Goal: Find specific fact: Find specific fact

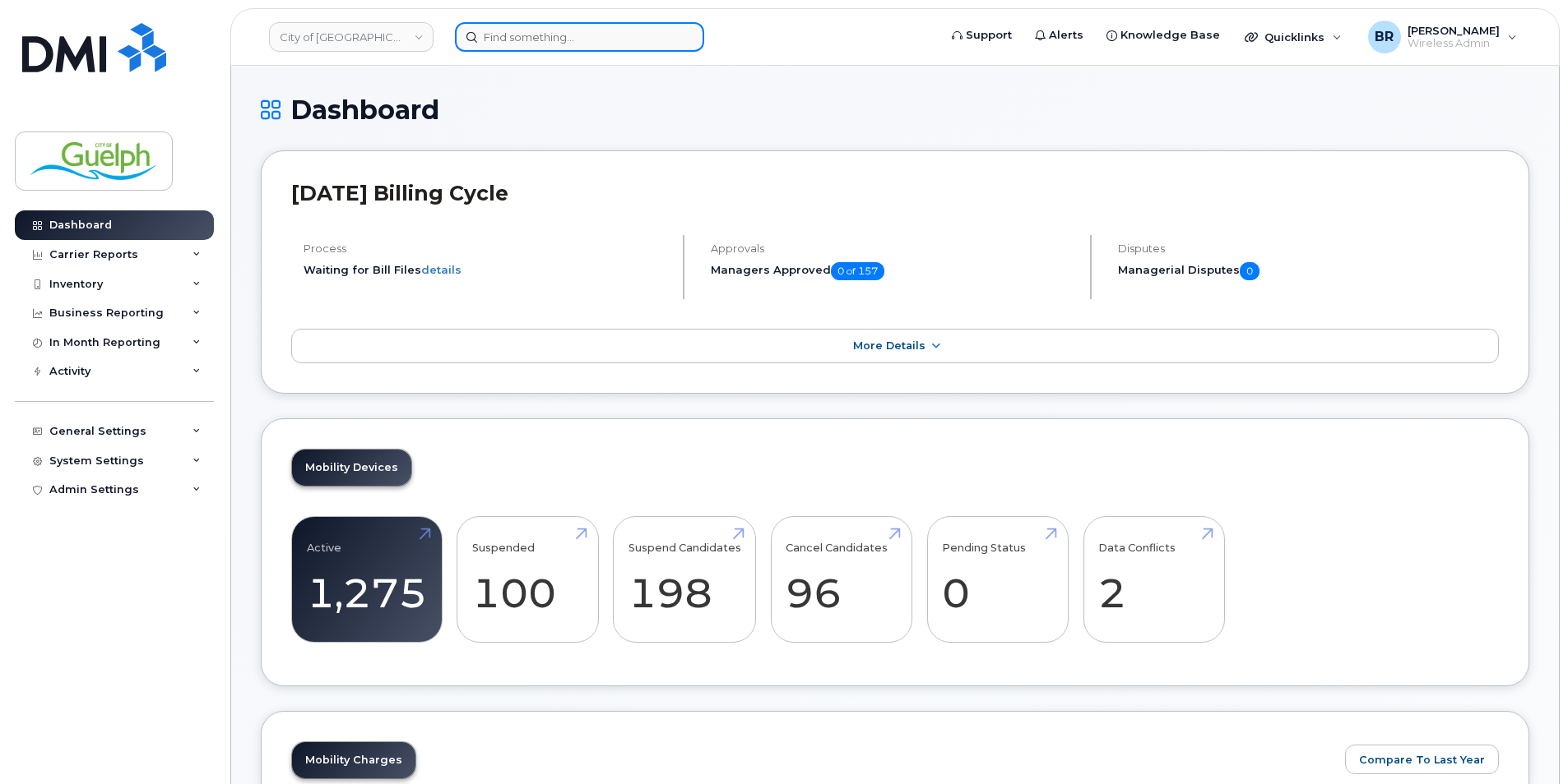
click at [567, 32] on input at bounding box center [579, 37] width 249 height 29
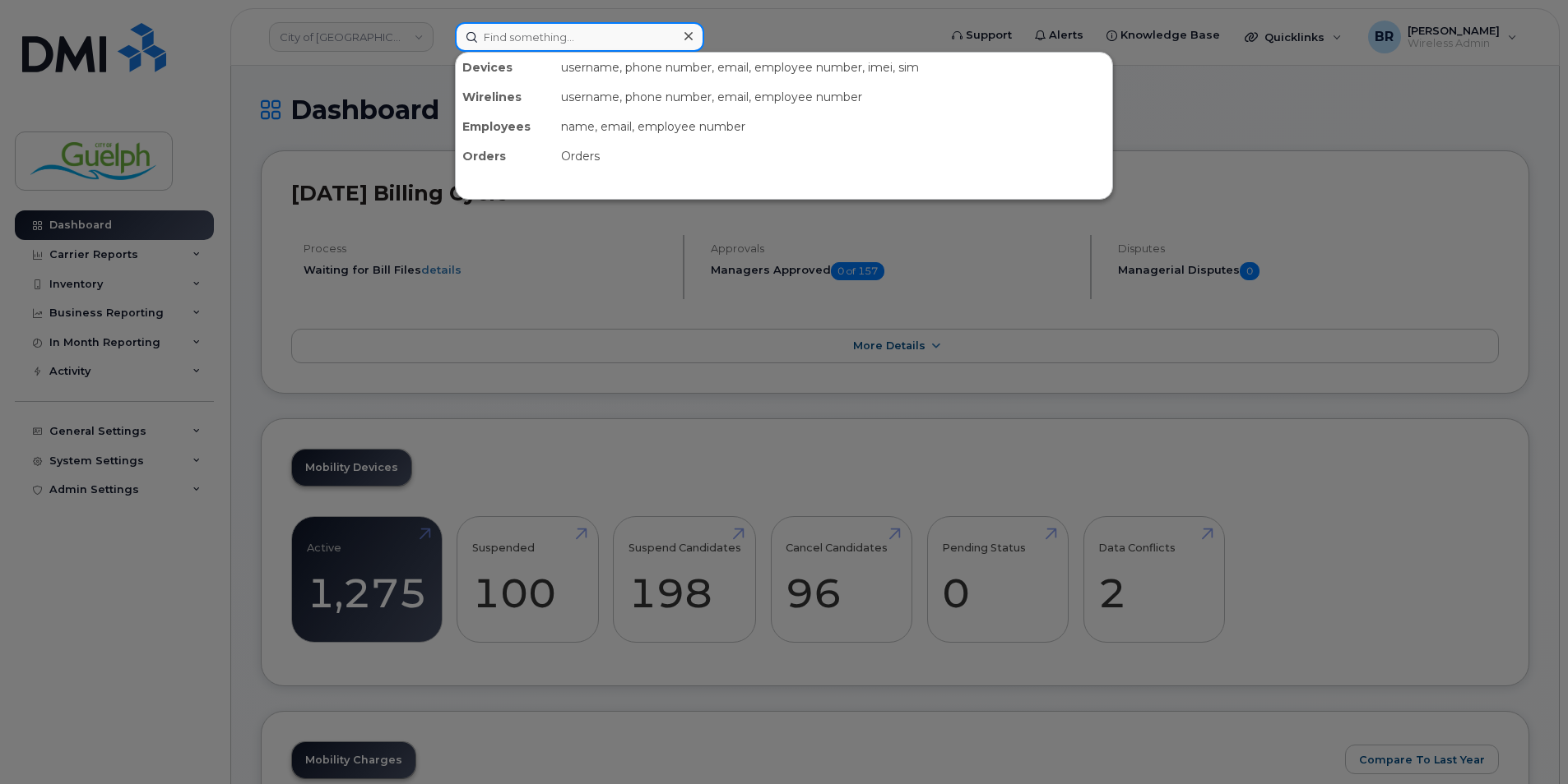
paste input "89302610104397100377"
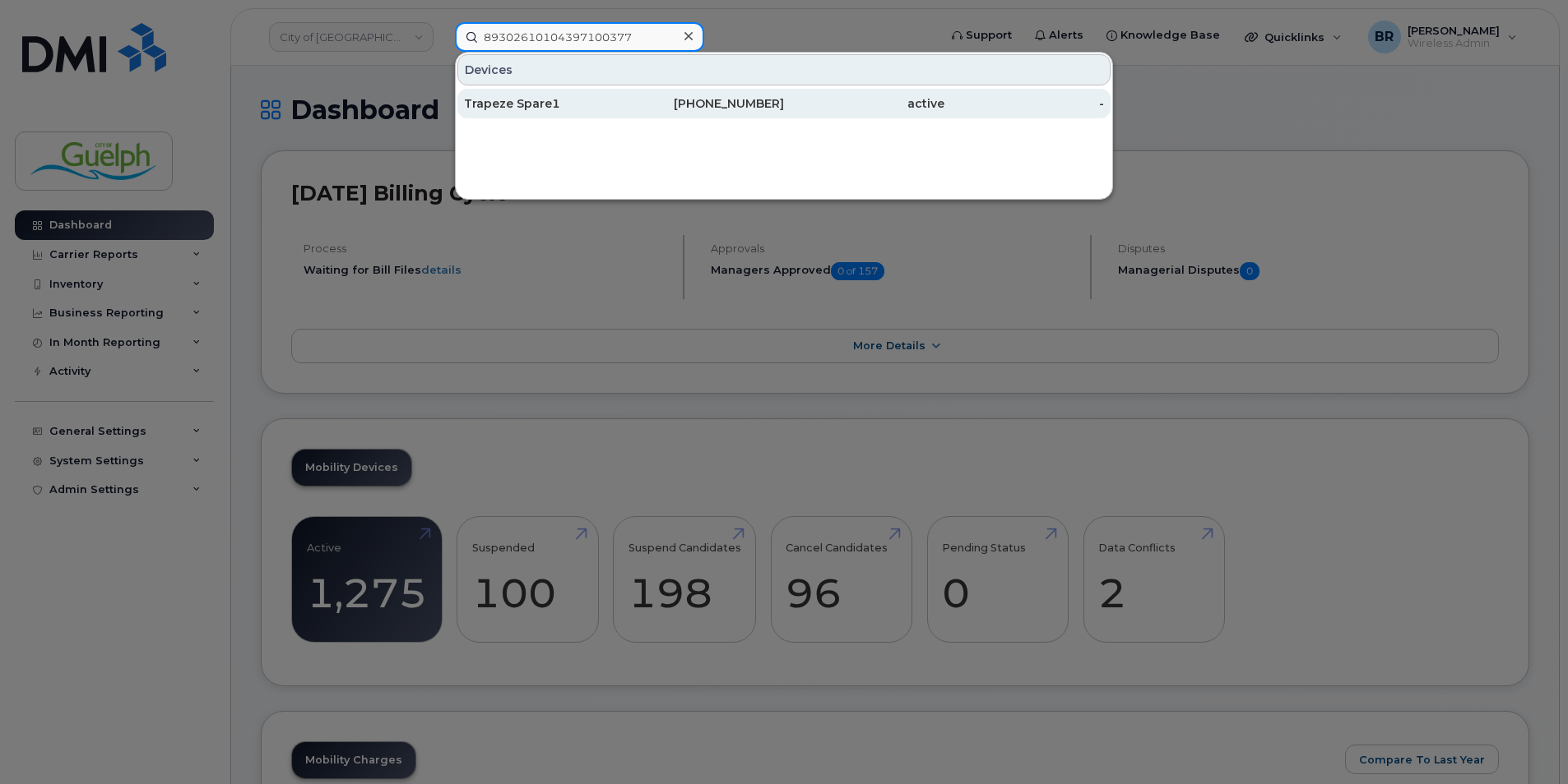
type input "89302610104397100377"
click at [516, 106] on div "Trapeze Spare1" at bounding box center [544, 102] width 161 height 16
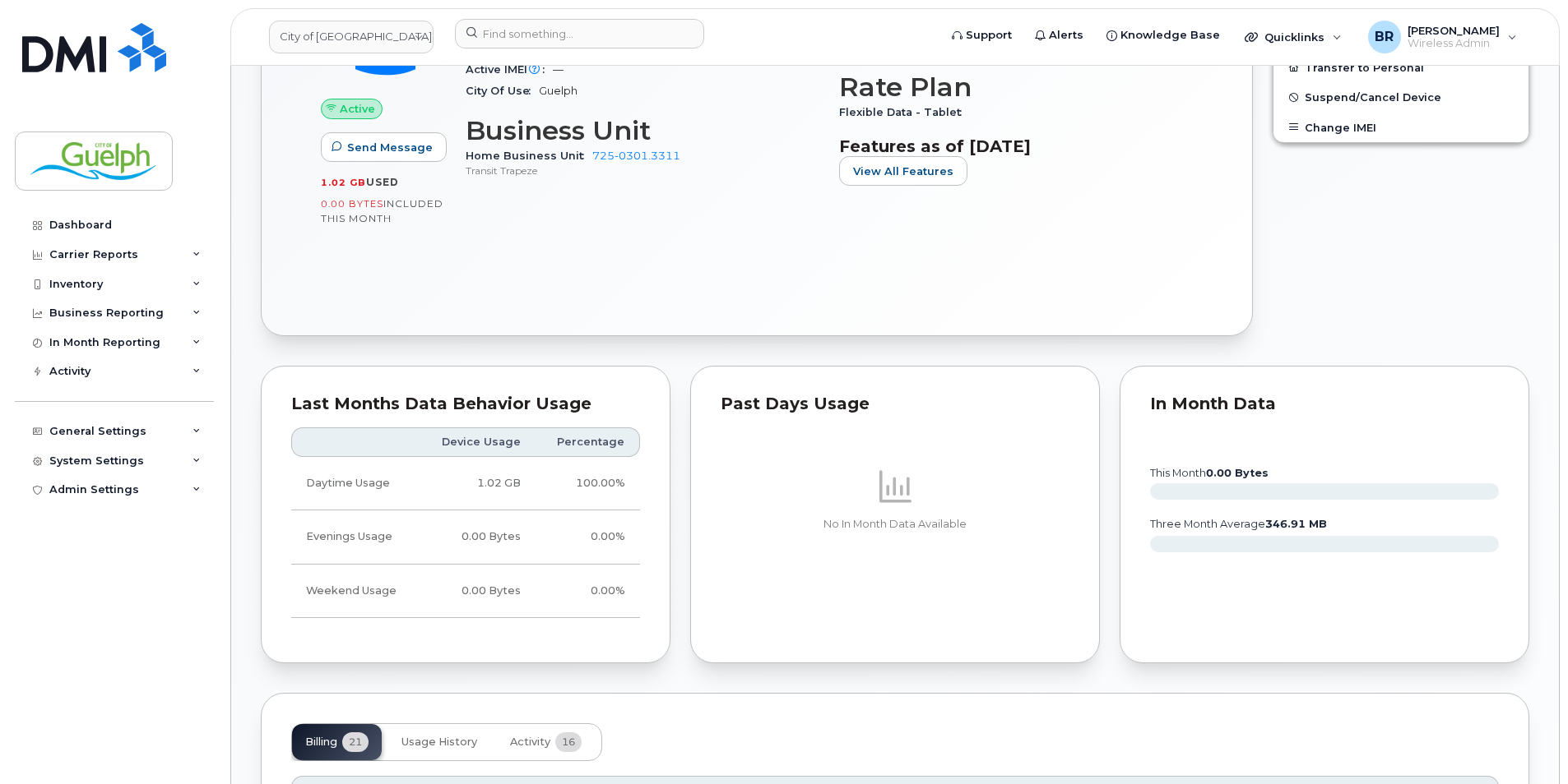
scroll to position [329, 0]
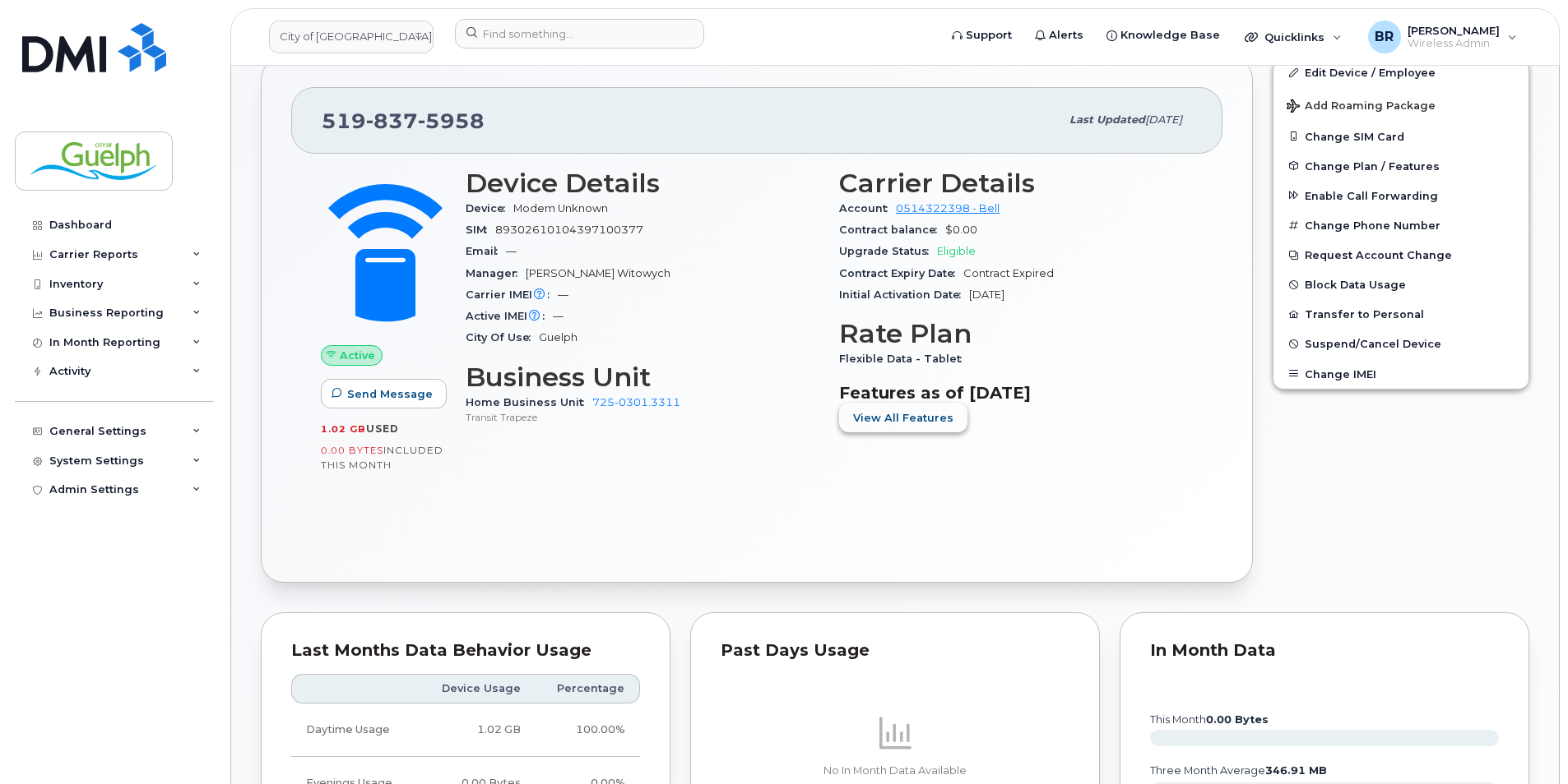
click at [931, 408] on button "View All Features" at bounding box center [903, 417] width 128 height 29
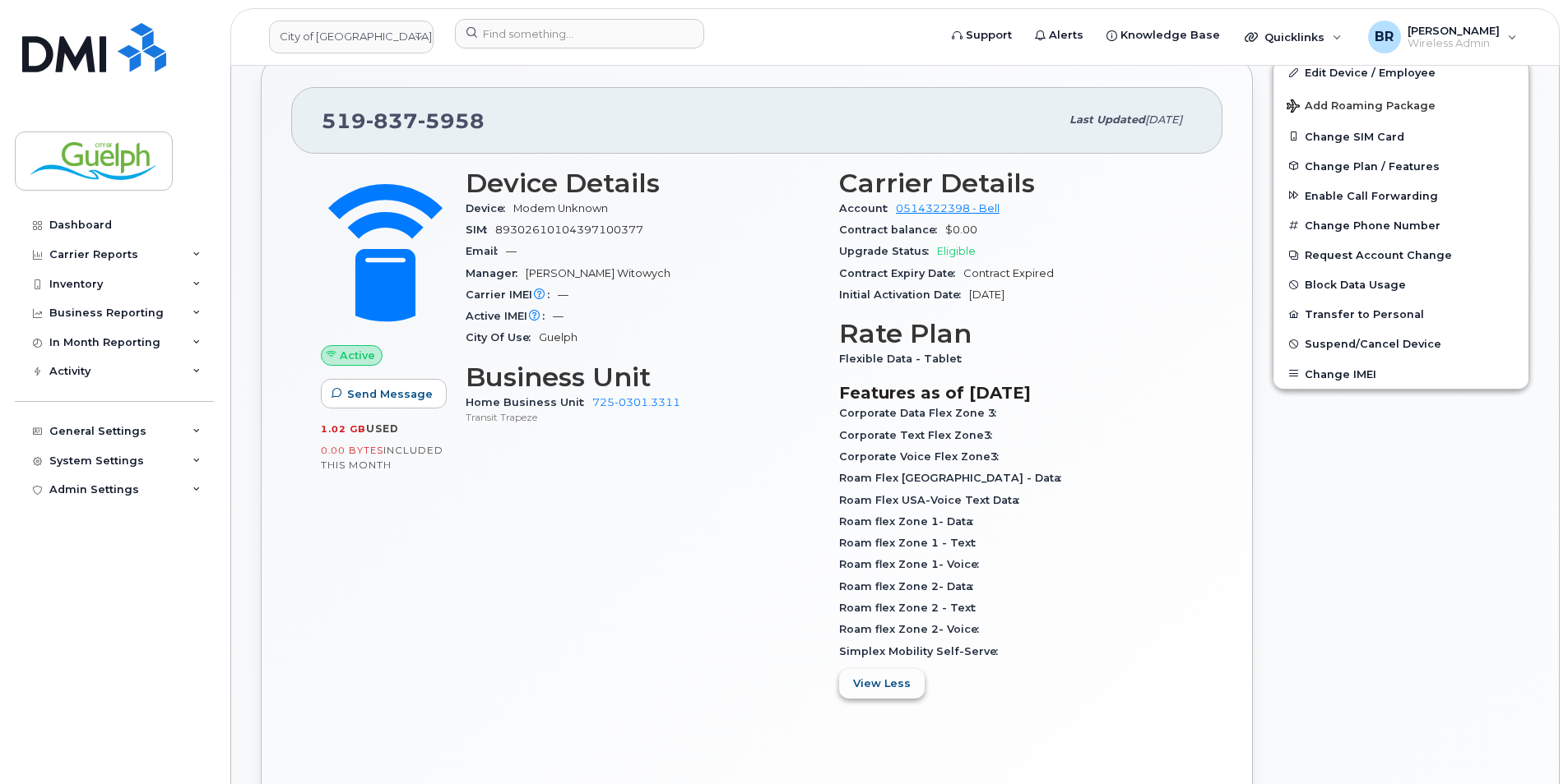
click at [899, 683] on span "View Less" at bounding box center [881, 683] width 57 height 16
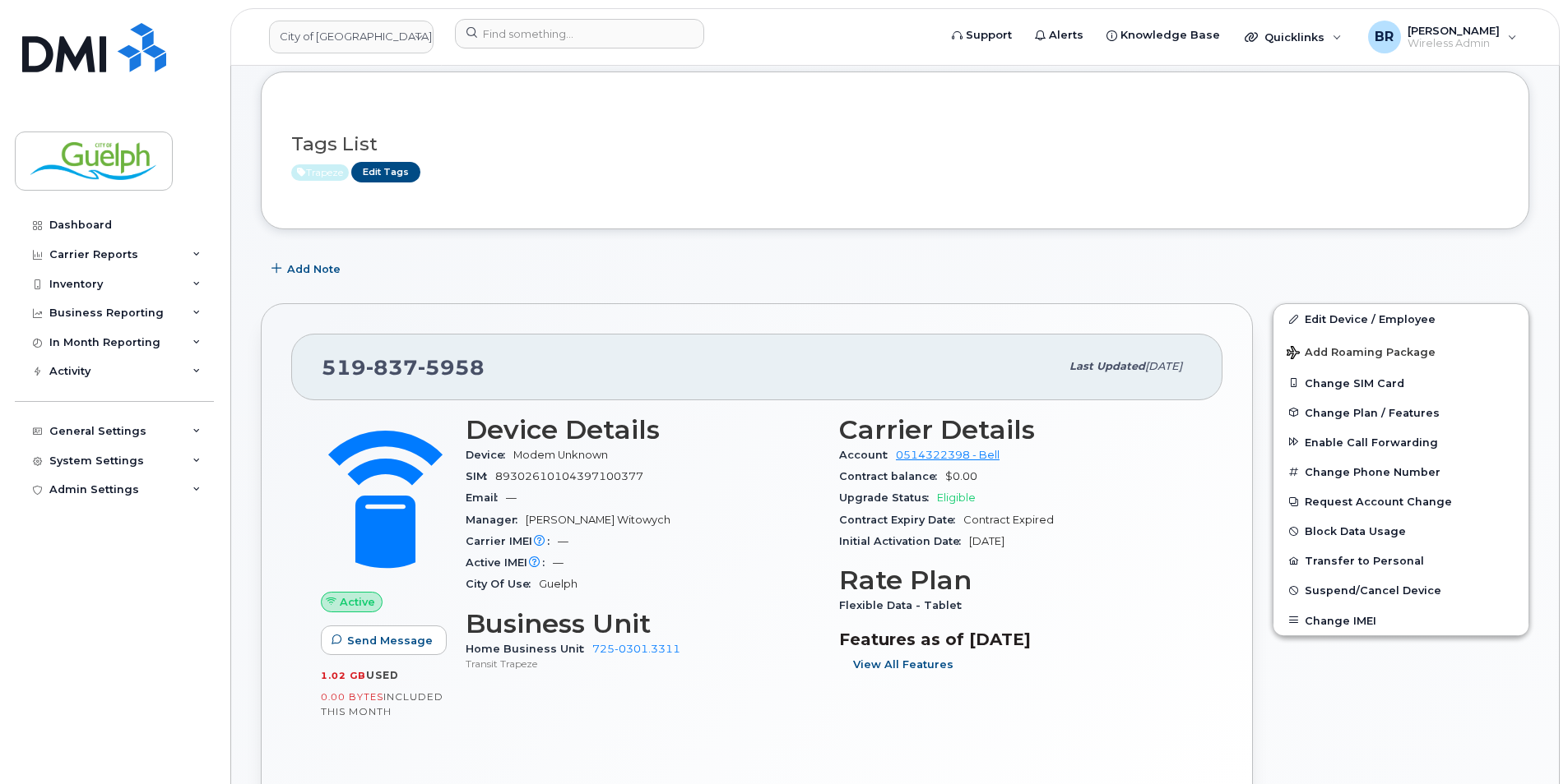
scroll to position [165, 0]
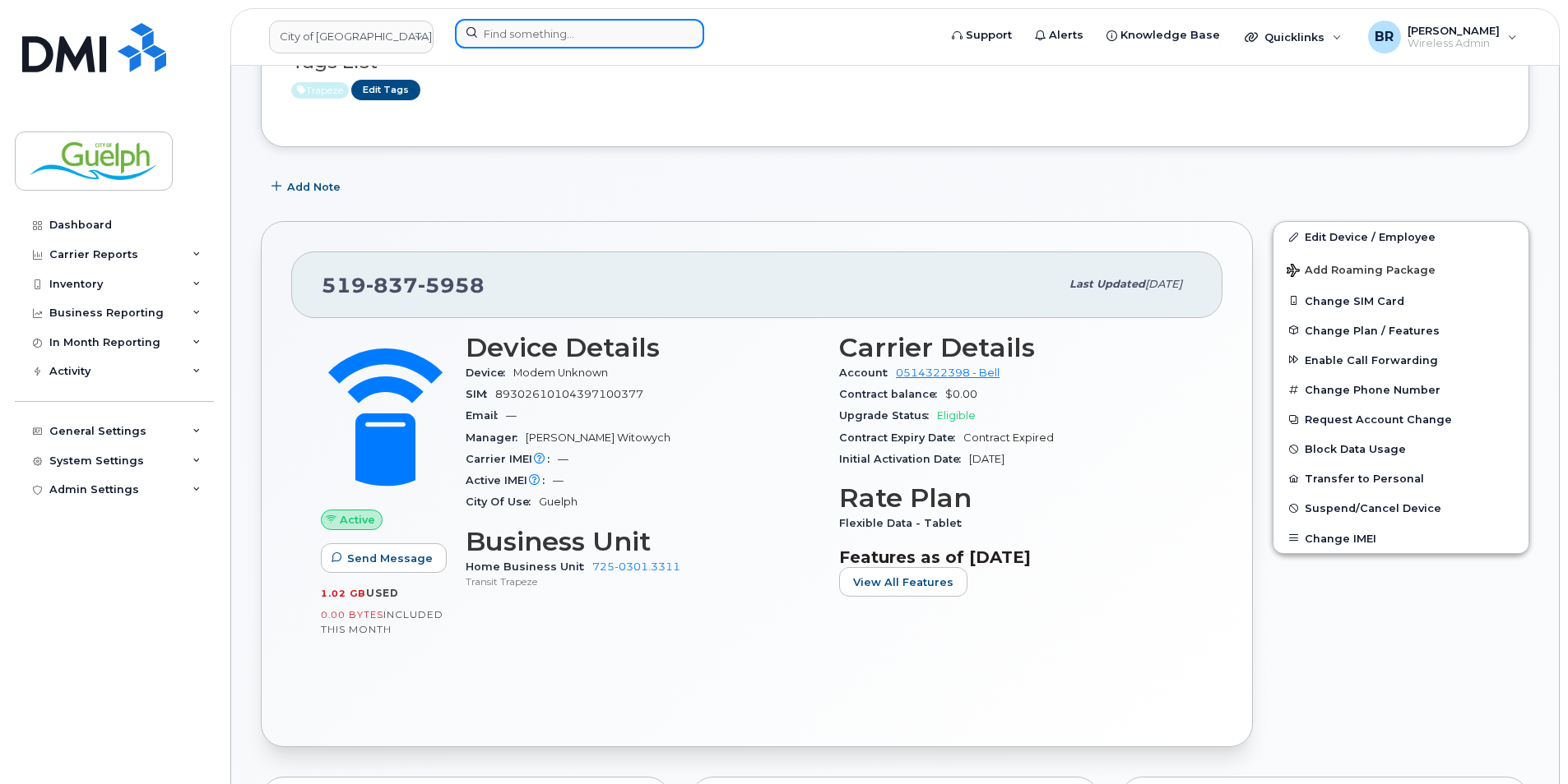
click at [545, 42] on input at bounding box center [579, 33] width 249 height 29
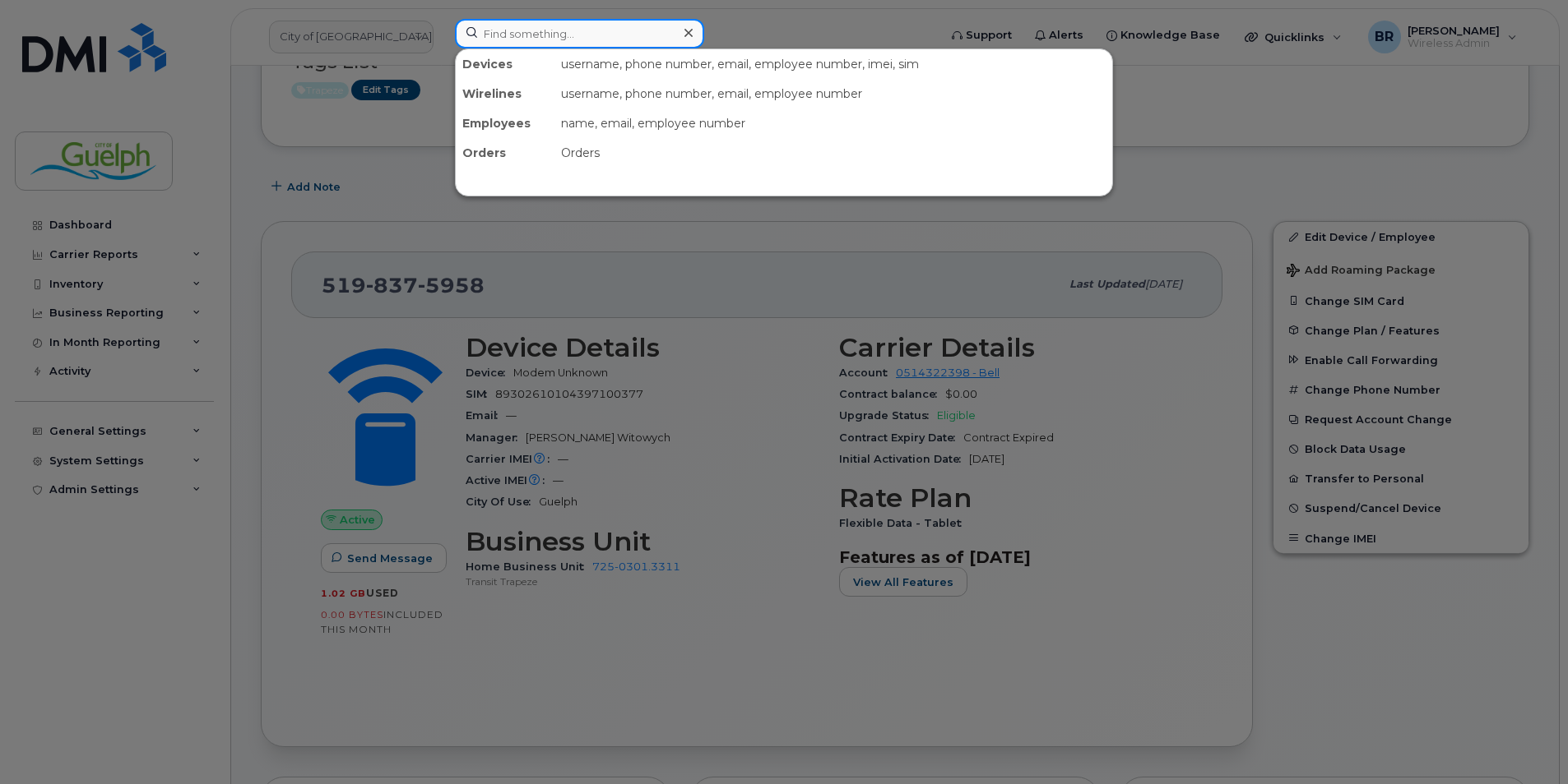
paste input "2263322351"
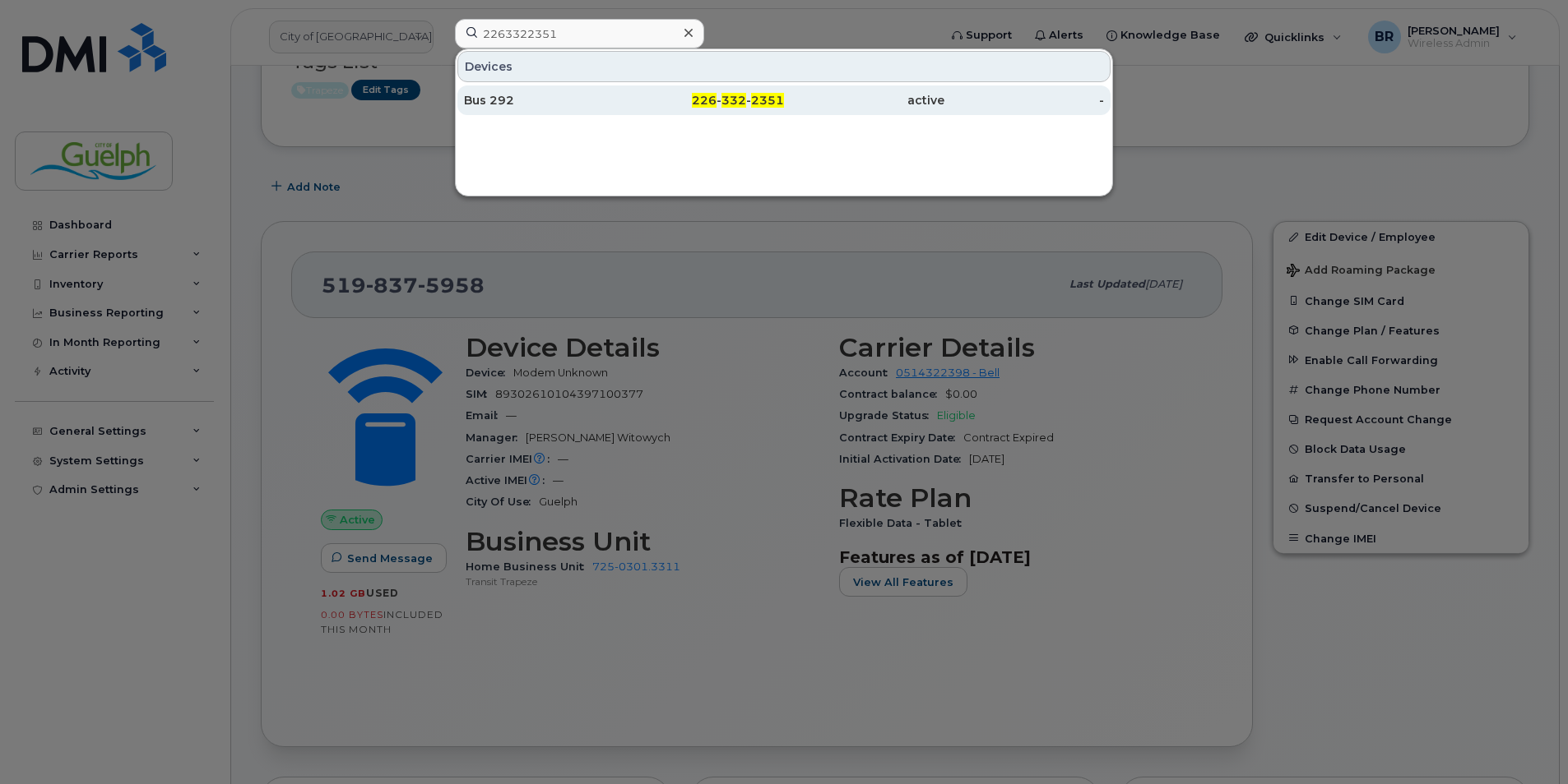
click at [625, 92] on div "Bus 292" at bounding box center [705, 100] width 161 height 29
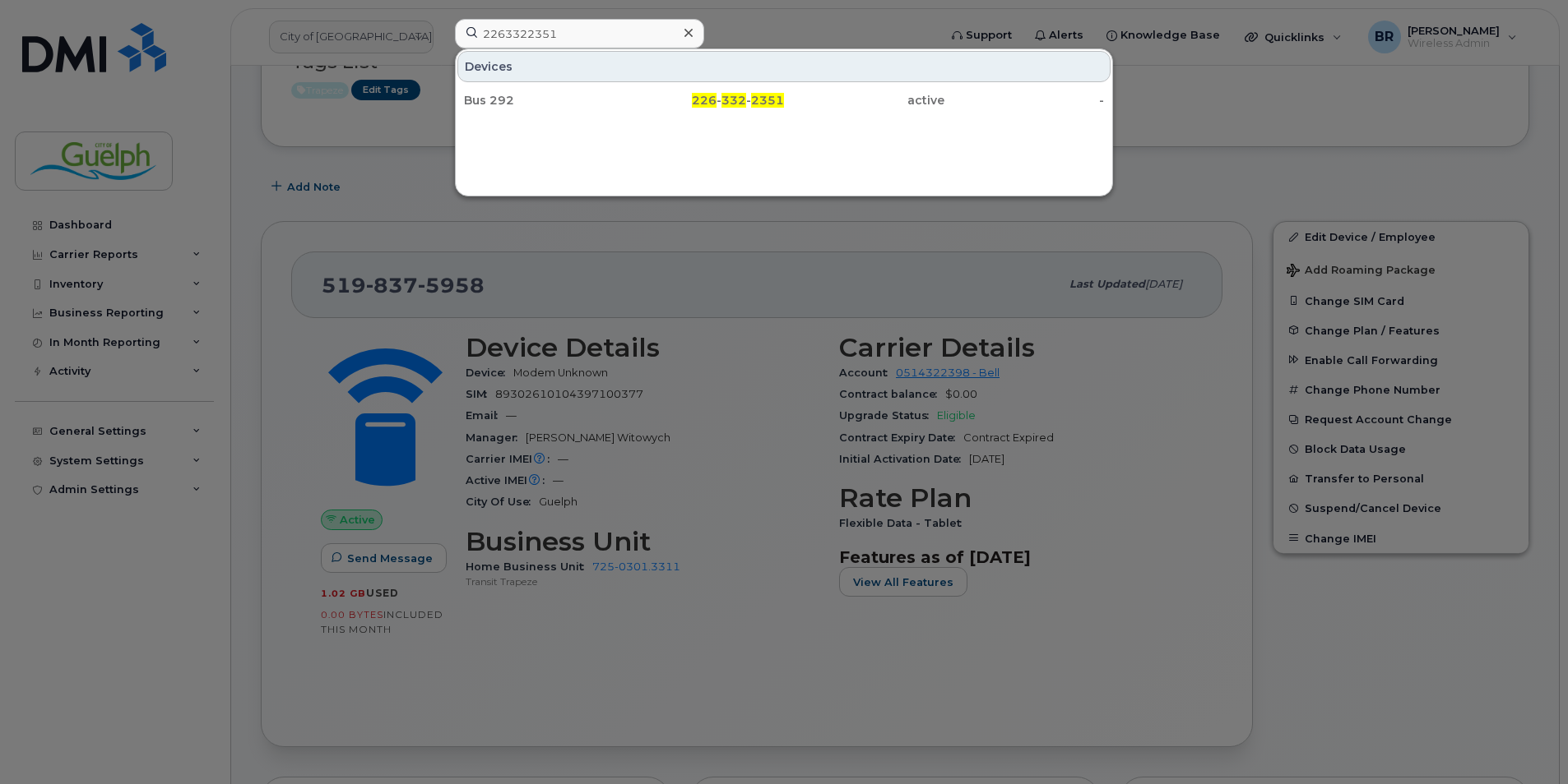
click at [832, 235] on div at bounding box center [784, 392] width 1568 height 784
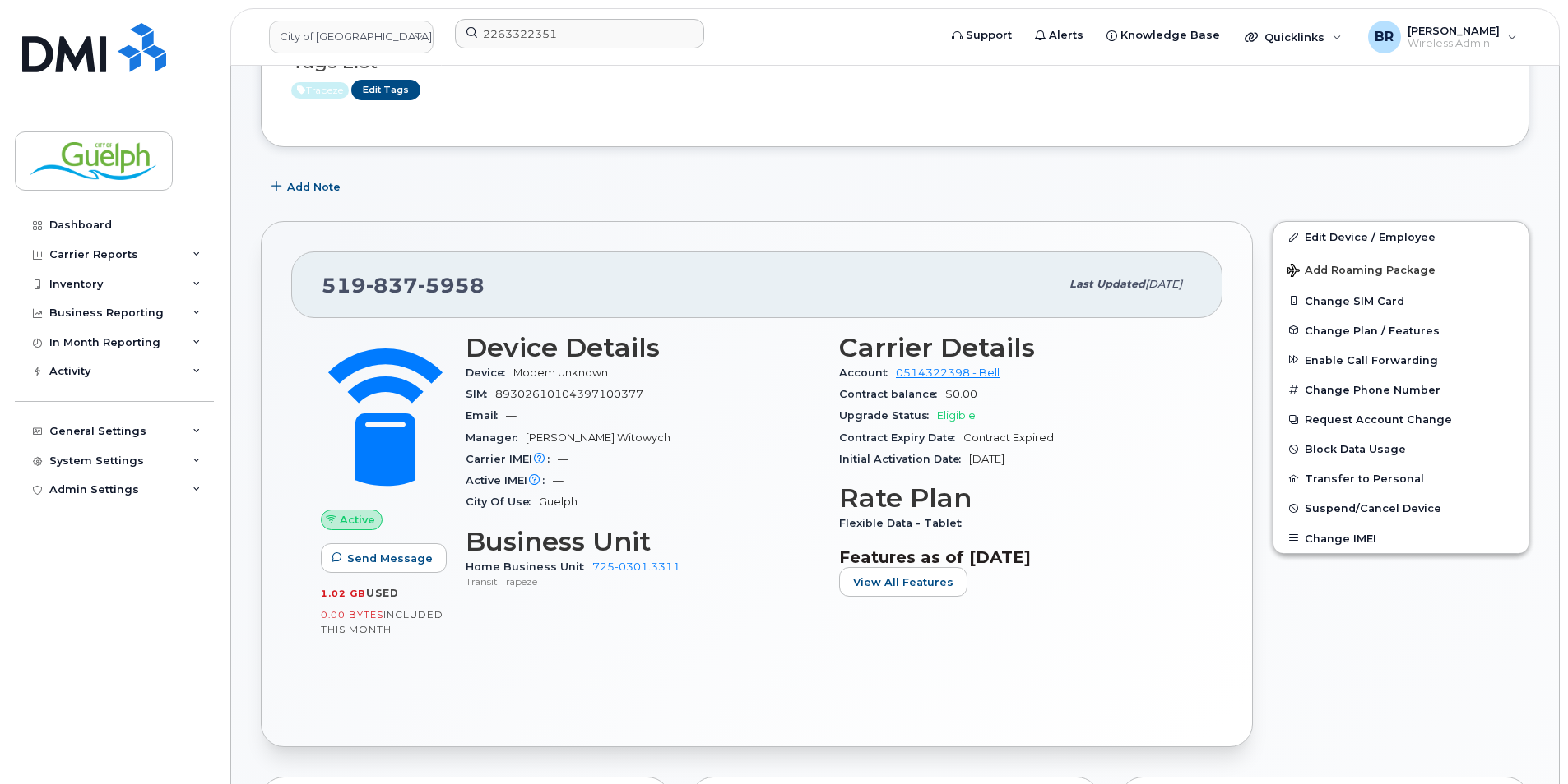
scroll to position [0, 0]
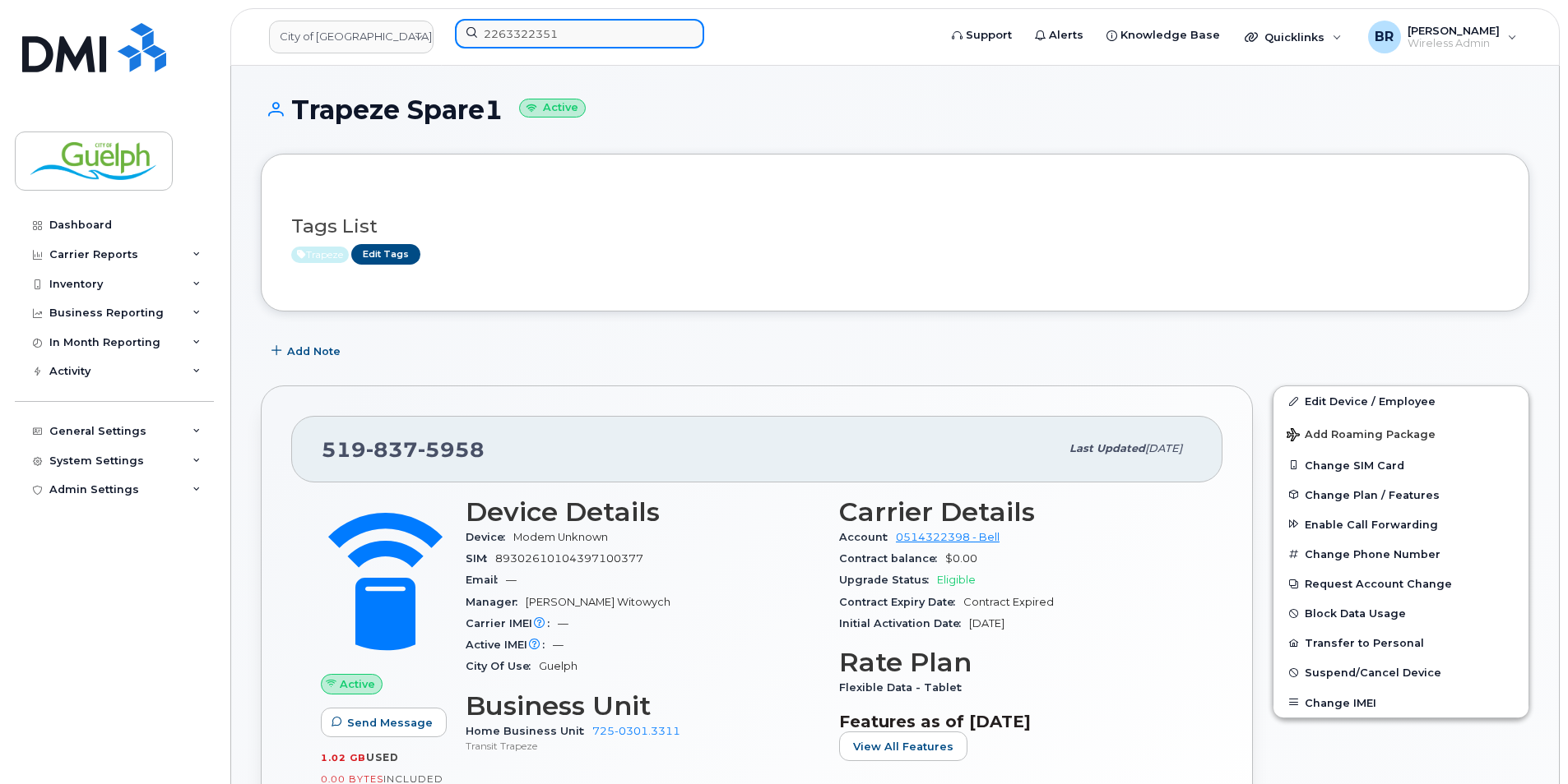
click at [585, 36] on input "2263322351" at bounding box center [579, 33] width 249 height 29
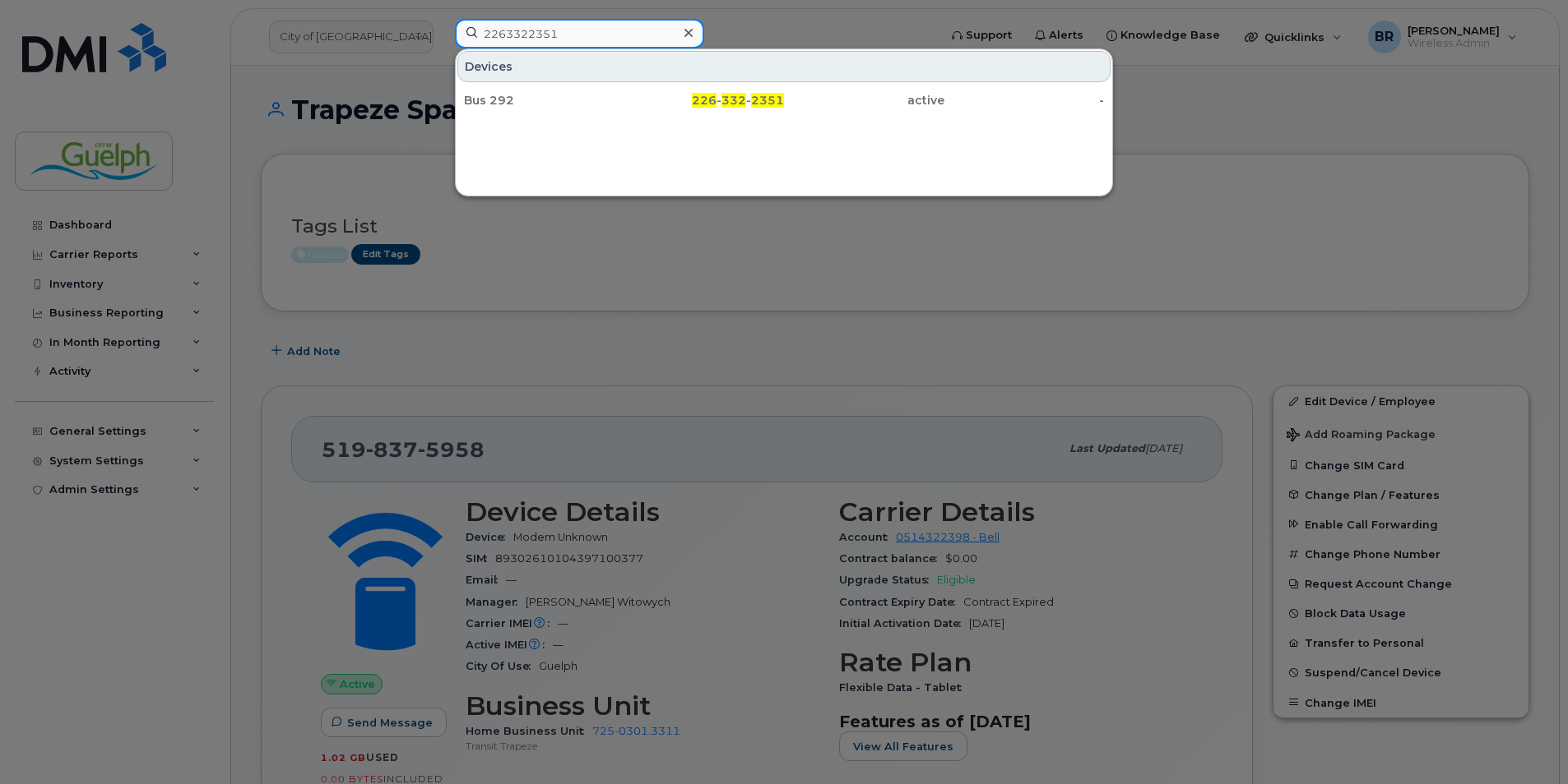
click at [585, 36] on input "2263322351" at bounding box center [579, 33] width 249 height 29
paste input "5198375958"
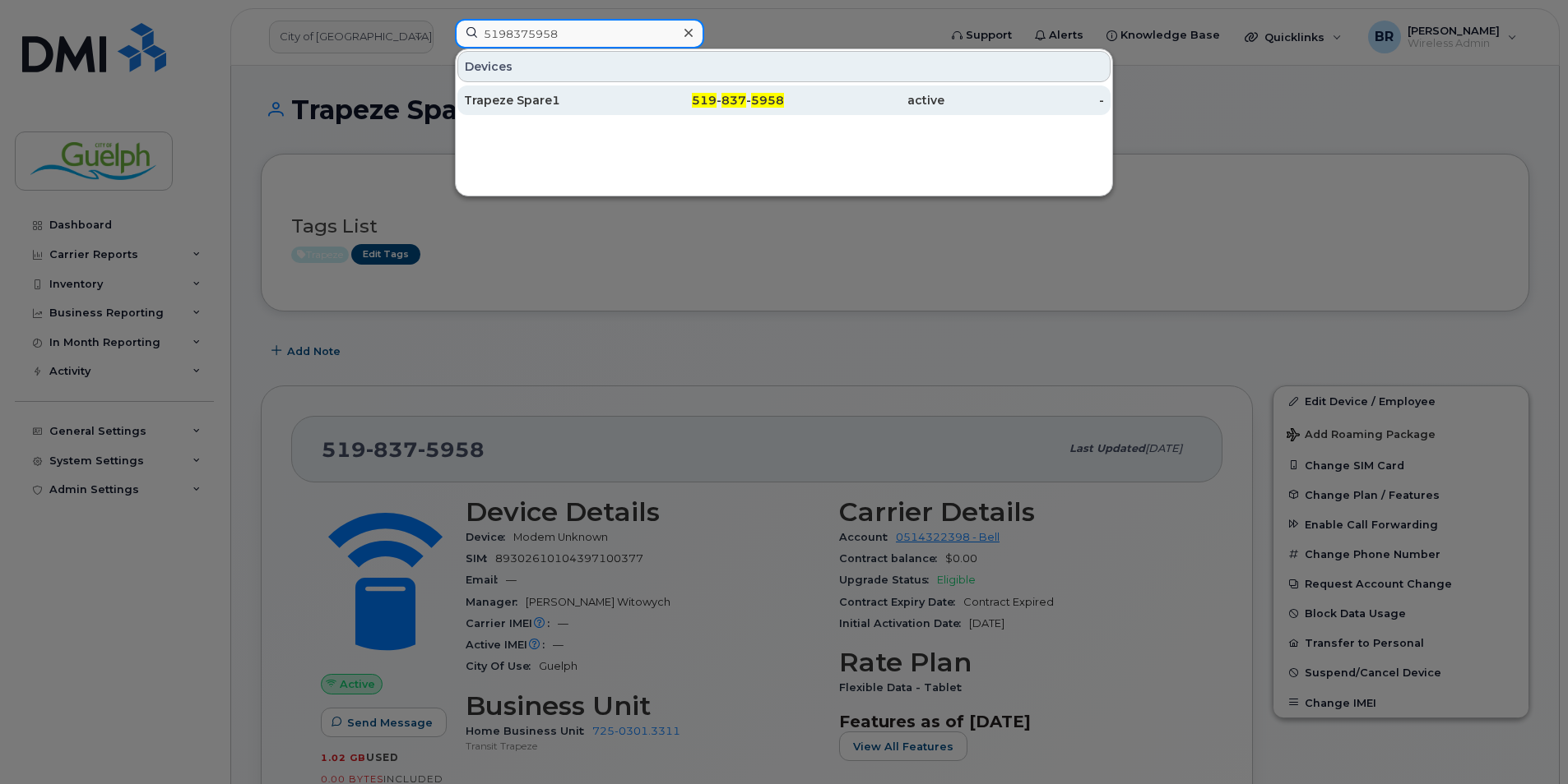
type input "5198375958"
click at [571, 95] on div "Trapeze Spare1" at bounding box center [544, 100] width 161 height 16
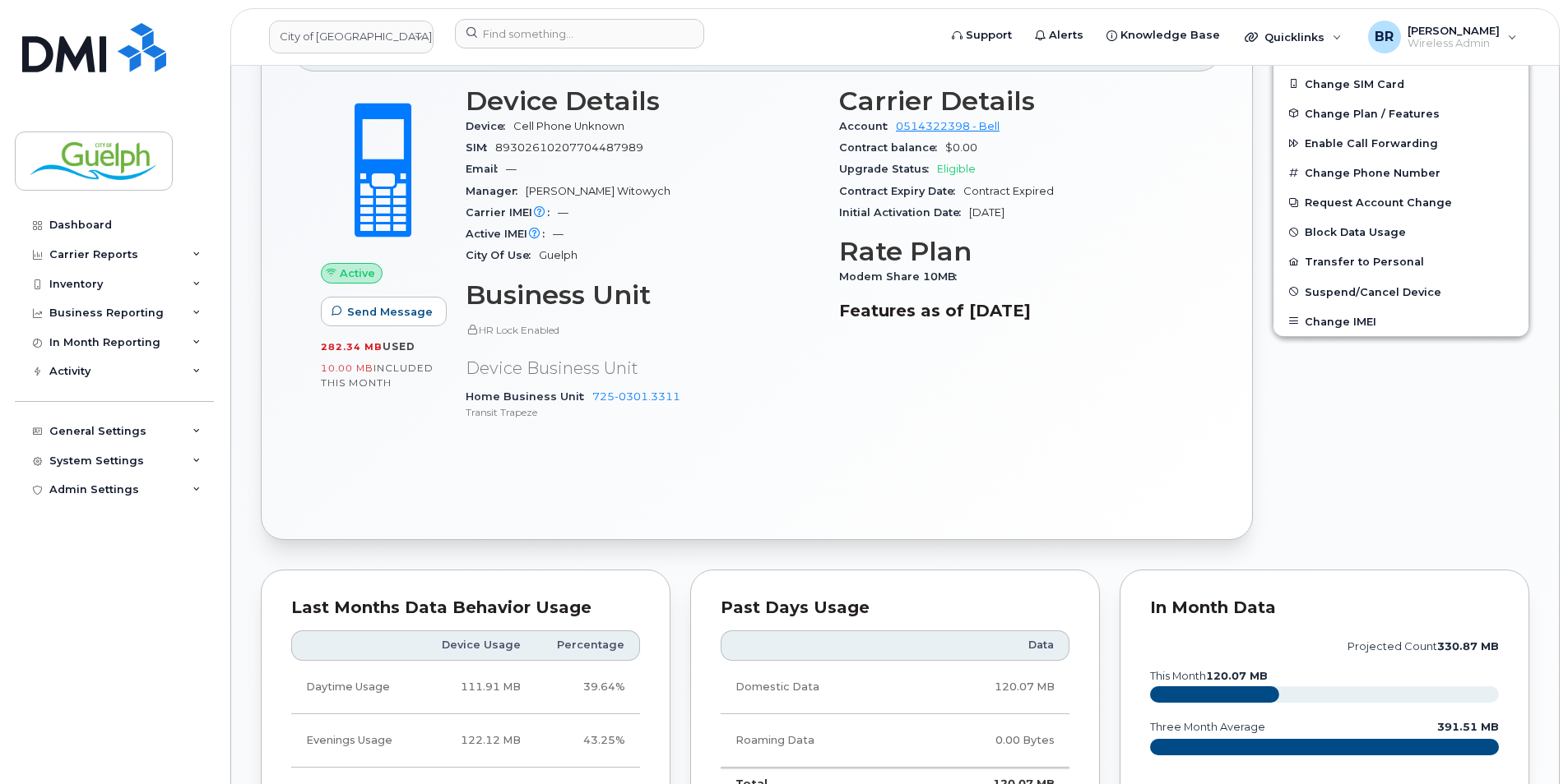
scroll to position [82, 0]
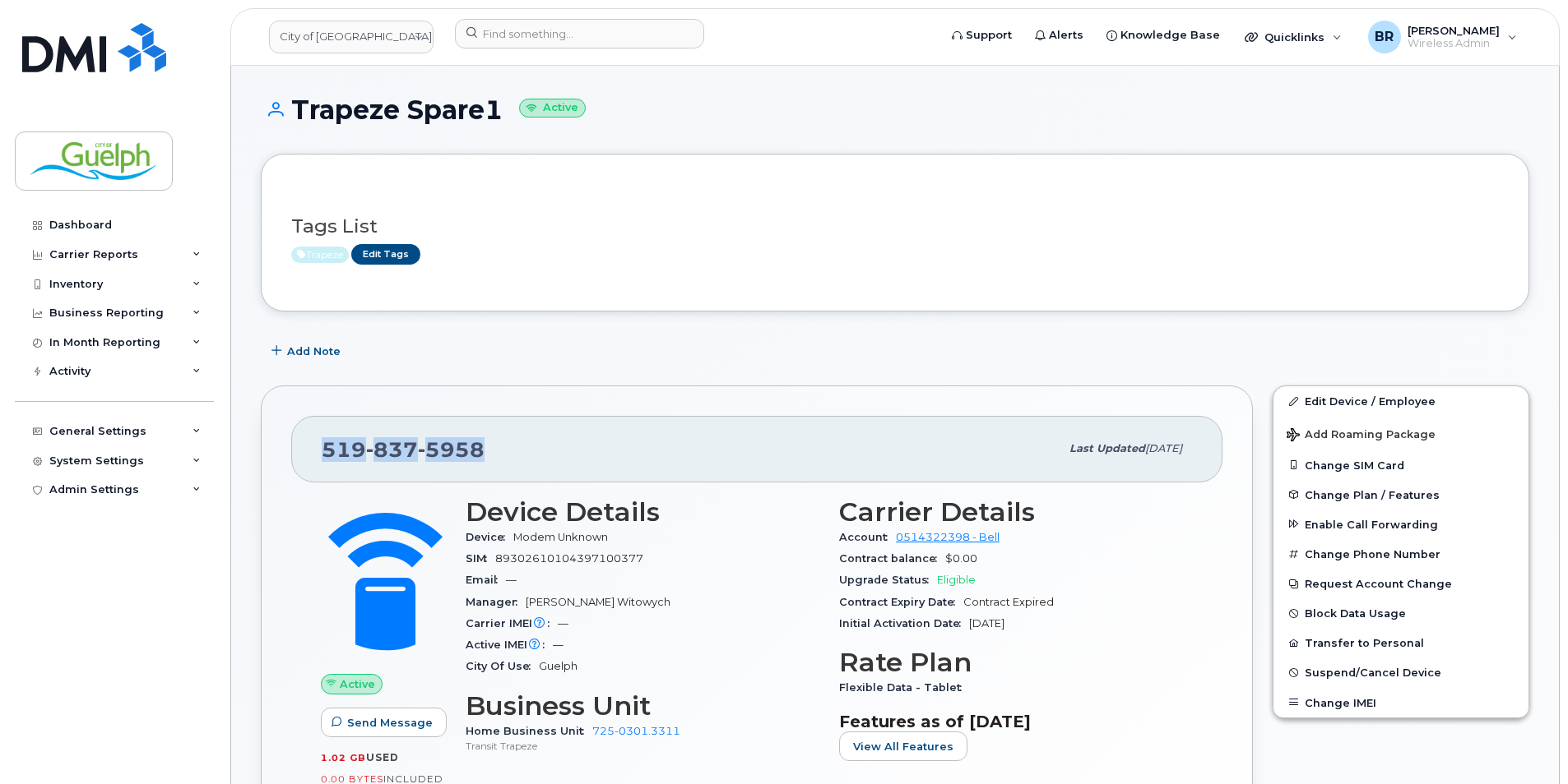
drag, startPoint x: 488, startPoint y: 447, endPoint x: 318, endPoint y: 457, distance: 170.3
click at [318, 457] on div "519 837 5958 Last updated Apr 10, 2025" at bounding box center [757, 449] width 931 height 66
drag, startPoint x: 318, startPoint y: 457, endPoint x: 330, endPoint y: 453, distance: 12.6
copy span "519 837 5958"
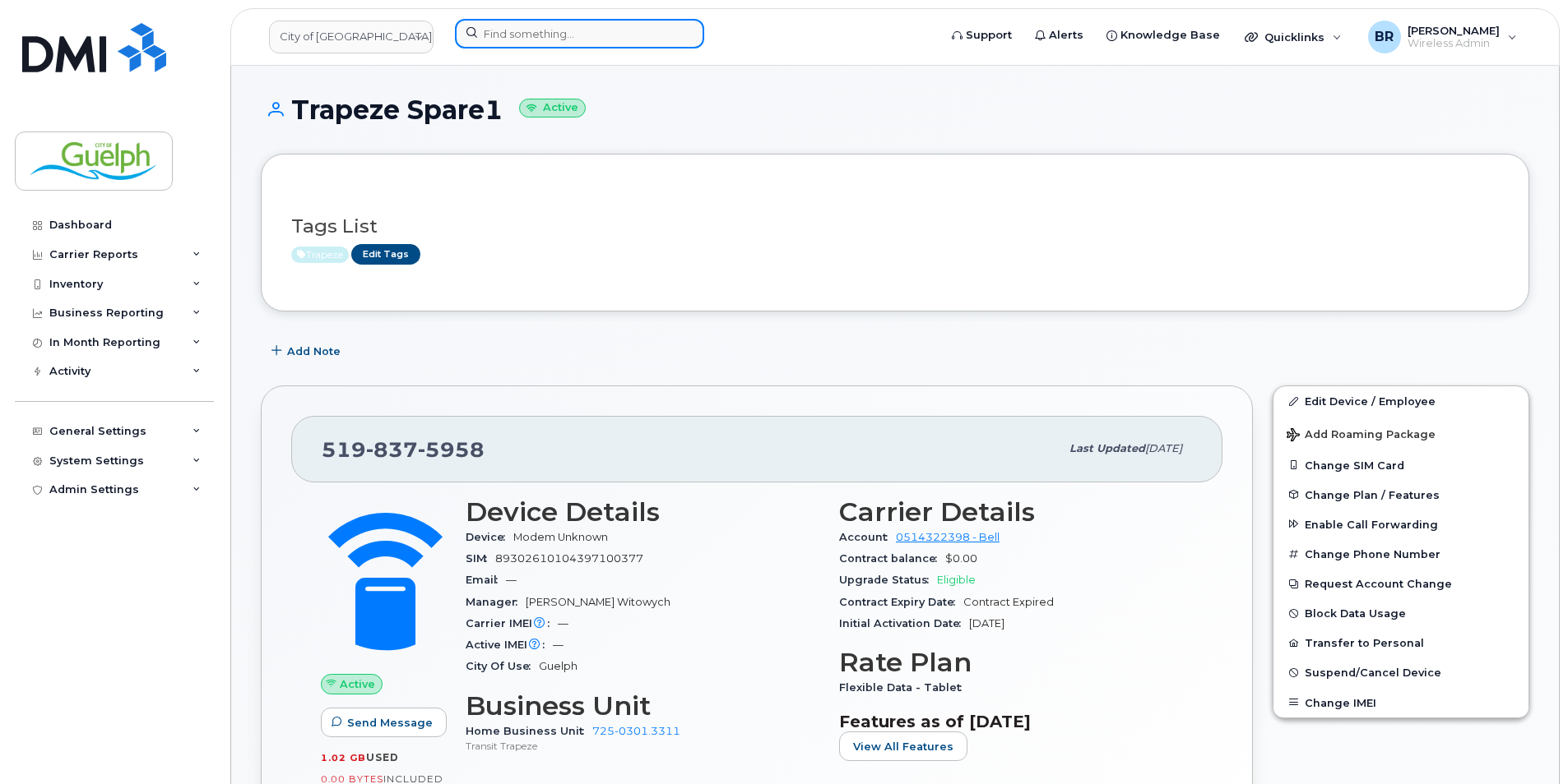
click at [546, 36] on input at bounding box center [579, 33] width 249 height 29
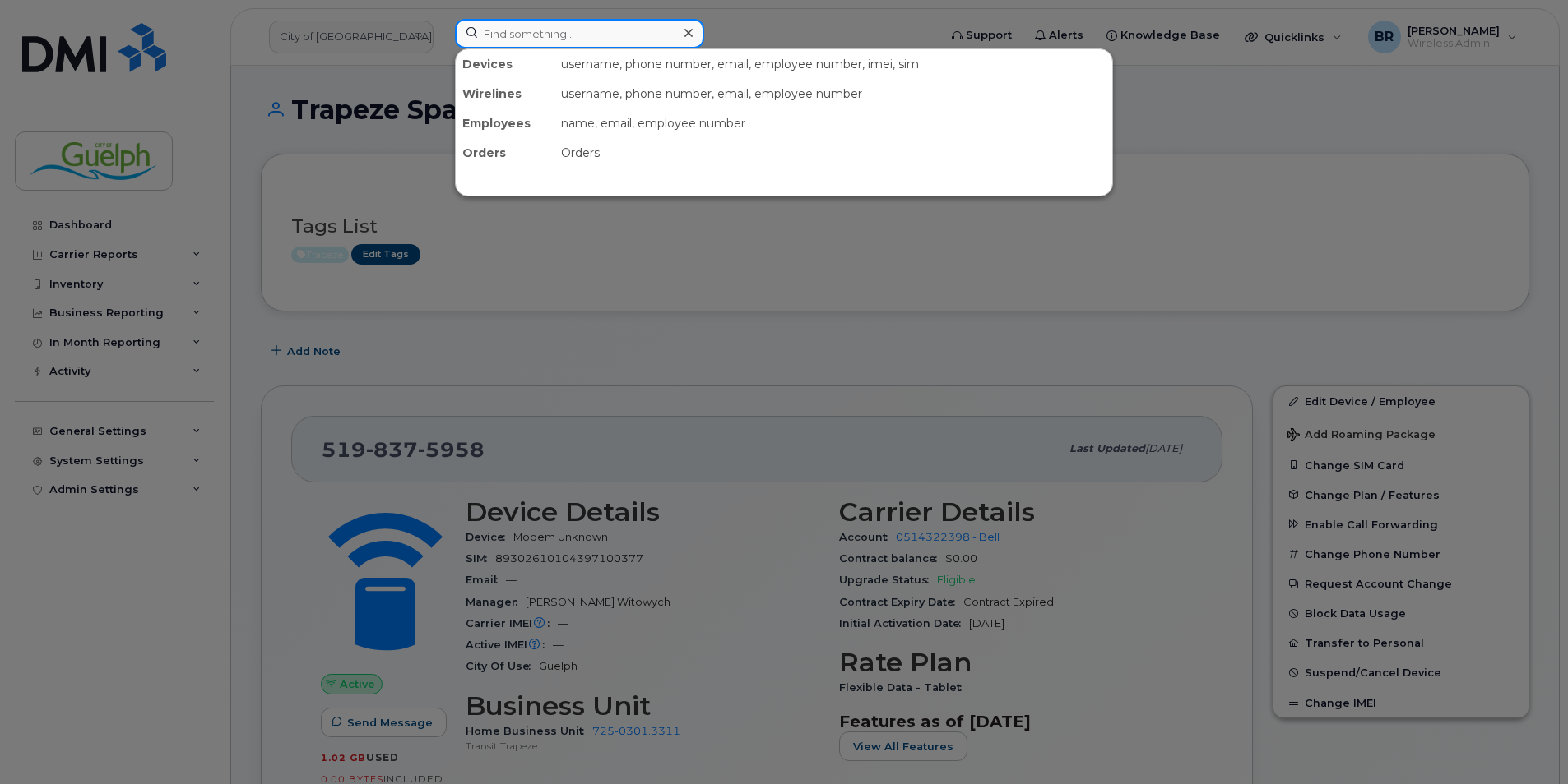
paste input "89302610104397100377"
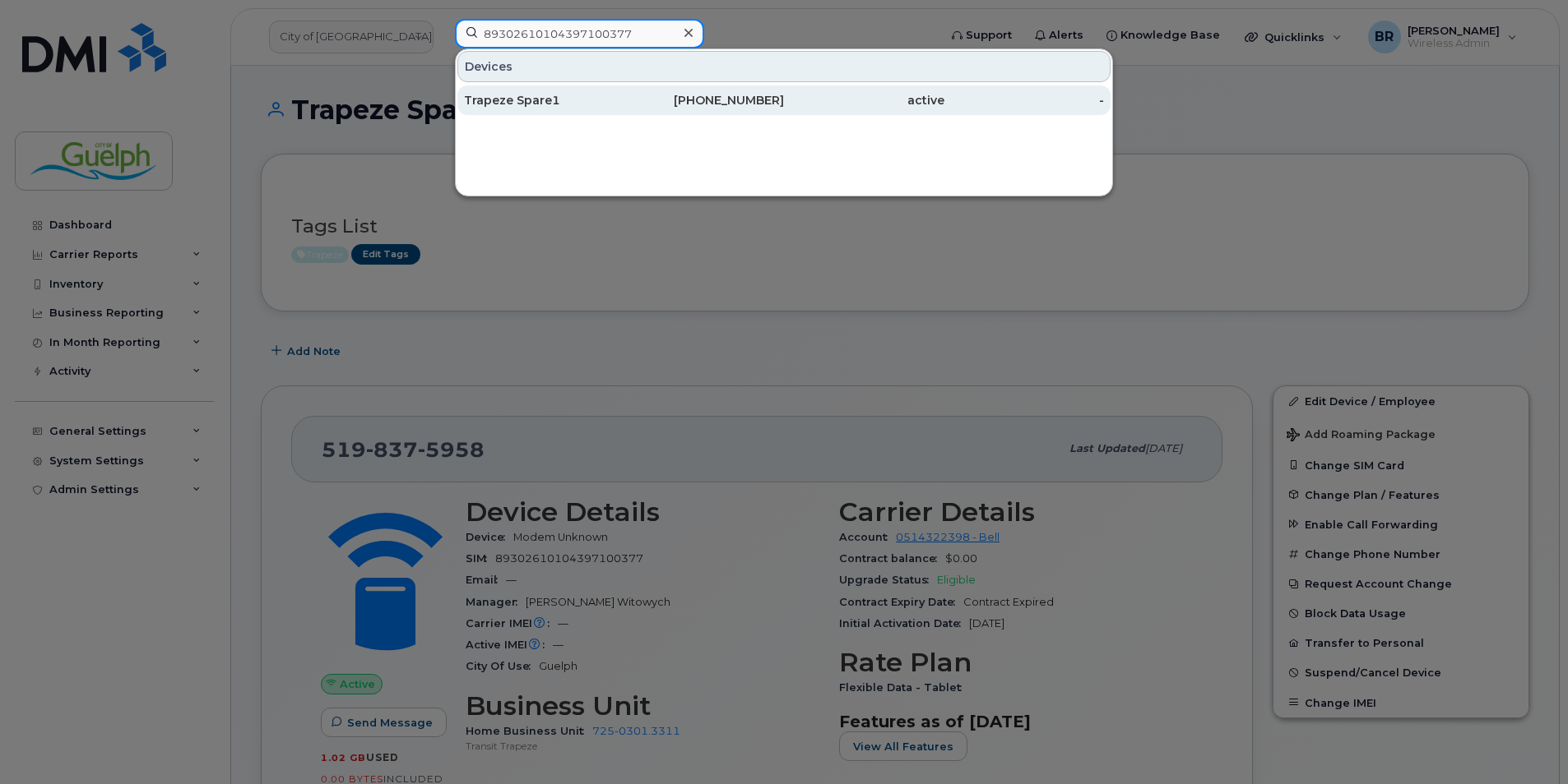
type input "89302610104397100377"
click at [559, 102] on div "Trapeze Spare1" at bounding box center [544, 100] width 161 height 16
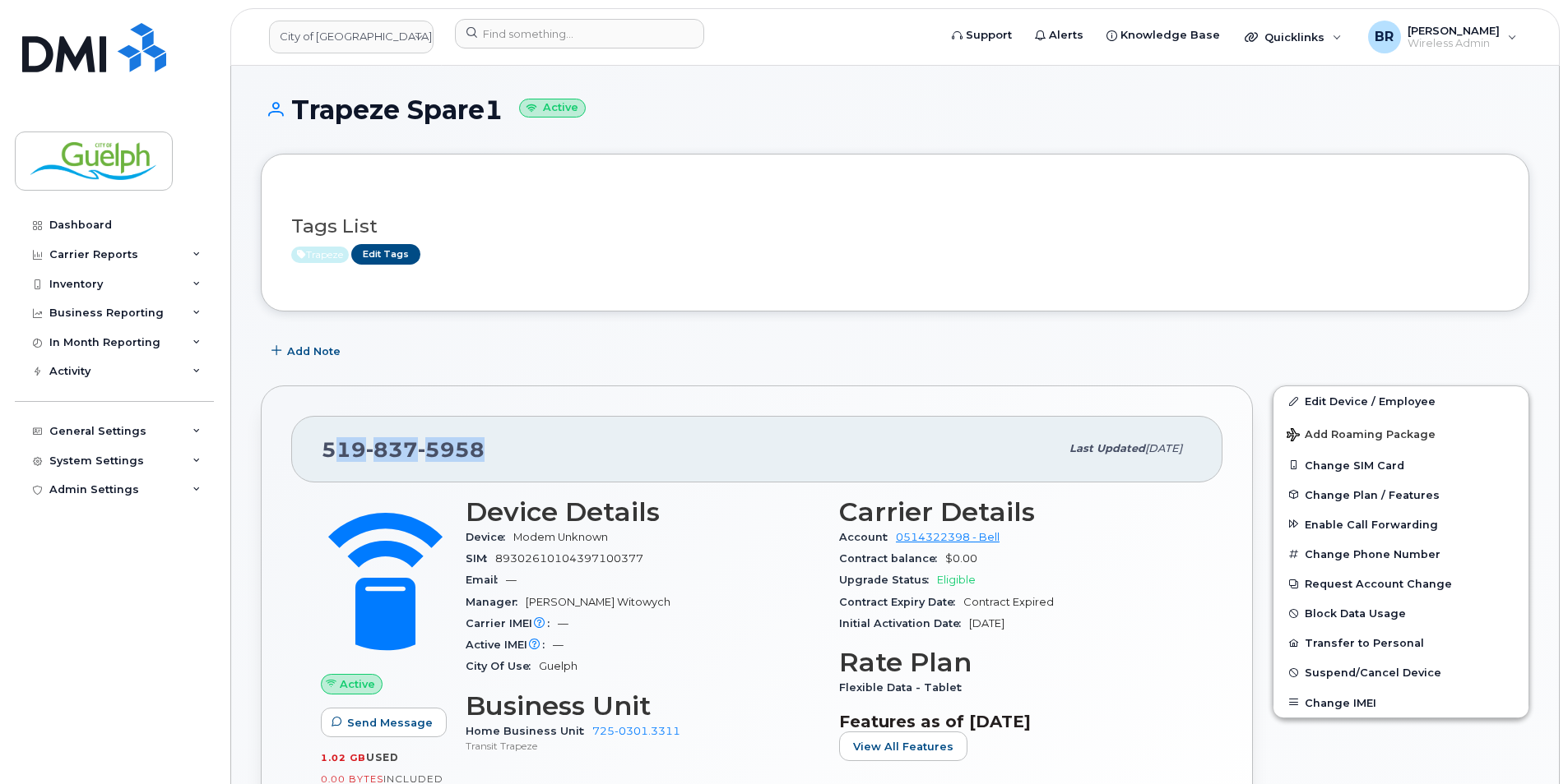
drag, startPoint x: 483, startPoint y: 451, endPoint x: 325, endPoint y: 460, distance: 158.3
click at [326, 460] on div "519 837 5958" at bounding box center [690, 448] width 738 height 35
click at [320, 458] on div "519 837 5958 Last updated Apr 10, 2025" at bounding box center [757, 449] width 931 height 66
copy span "519 837 5958"
click at [69, 70] on img at bounding box center [94, 47] width 144 height 49
